Goal: Information Seeking & Learning: Learn about a topic

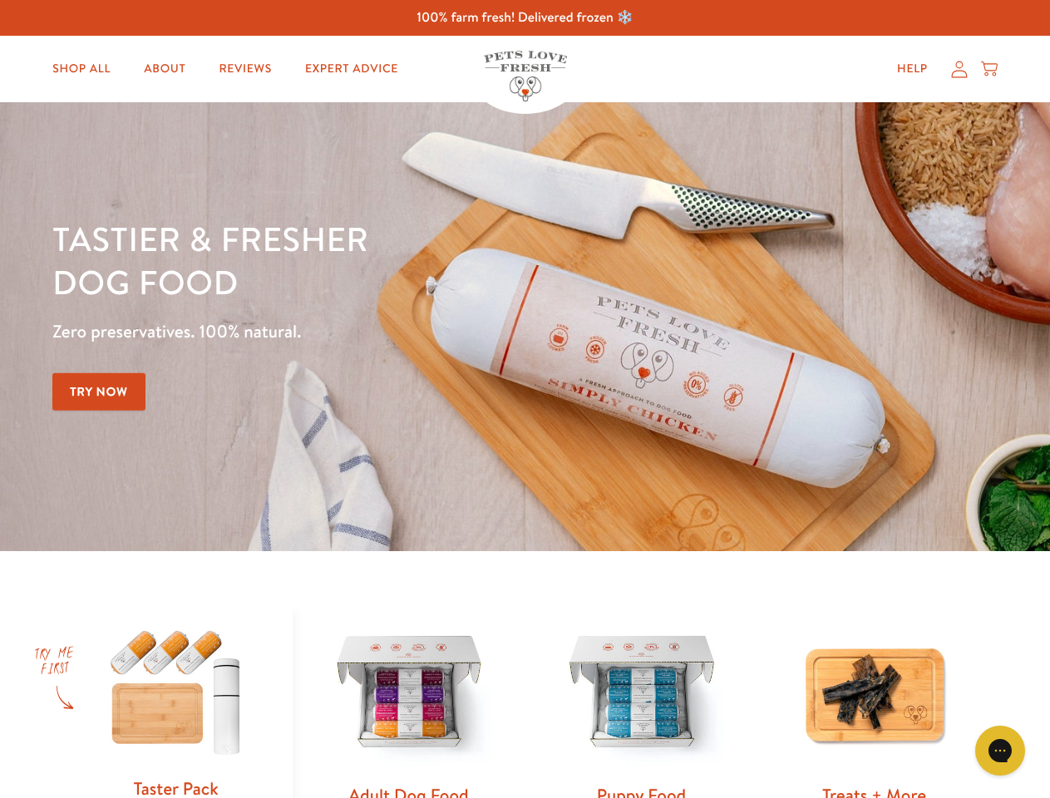
click at [524, 399] on div "Tastier & fresher dog food Zero preservatives. 100% natural. Try Now" at bounding box center [367, 326] width 630 height 219
click at [1000, 751] on icon "Gorgias live chat" at bounding box center [1000, 750] width 16 height 16
